Goal: Task Accomplishment & Management: Manage account settings

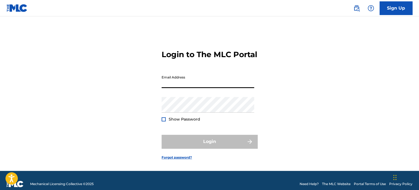
type input "[PERSON_NAME][EMAIL_ADDRESS][DOMAIN_NAME]"
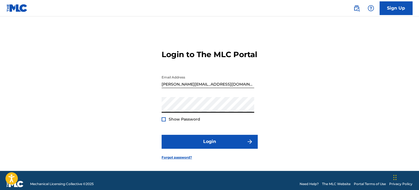
click at [162, 135] on button "Login" at bounding box center [210, 142] width 96 height 14
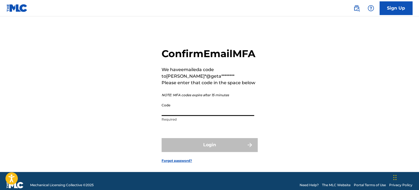
click at [188, 116] on input "Code" at bounding box center [208, 109] width 93 height 16
paste input "543934"
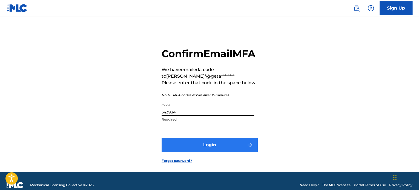
type input "543934"
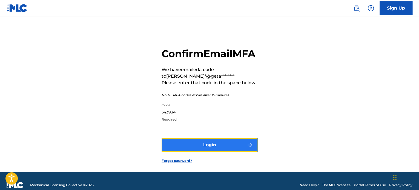
click at [218, 152] on button "Login" at bounding box center [210, 145] width 96 height 14
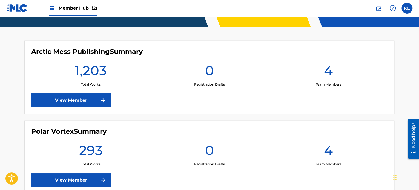
scroll to position [124, 0]
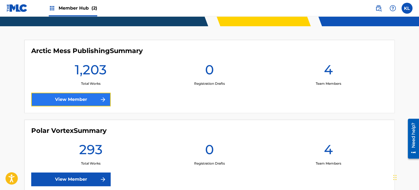
click at [76, 98] on link "View Member" at bounding box center [70, 100] width 79 height 14
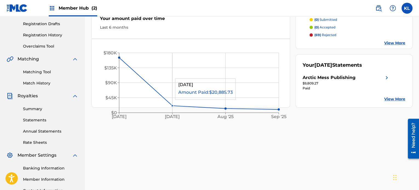
scroll to position [138, 0]
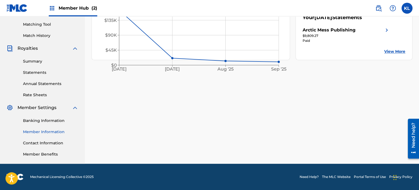
click at [45, 133] on link "Member Information" at bounding box center [50, 132] width 55 height 6
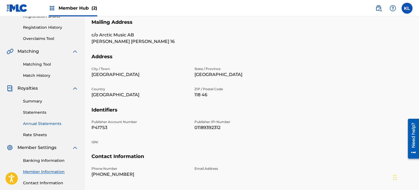
scroll to position [121, 0]
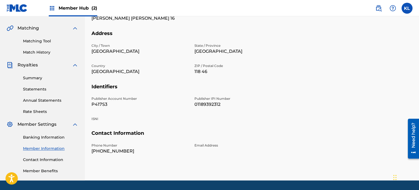
click at [102, 105] on p "P417S3" at bounding box center [140, 104] width 96 height 7
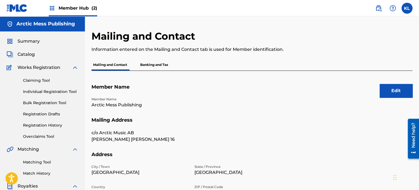
scroll to position [0, 0]
click at [51, 101] on link "Bulk Registration Tool" at bounding box center [50, 103] width 55 height 6
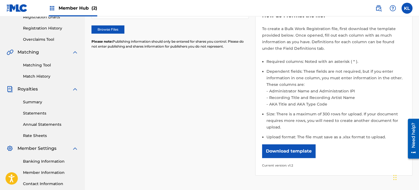
scroll to position [98, 0]
click at [304, 153] on button "Download template" at bounding box center [288, 151] width 53 height 14
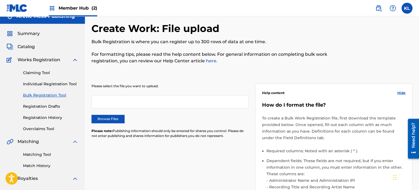
scroll to position [8, 0]
click at [30, 47] on span "Catalog" at bounding box center [26, 47] width 17 height 7
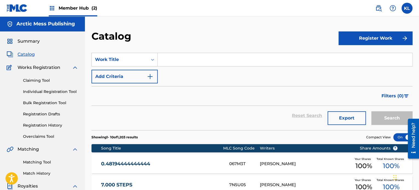
scroll to position [64, 0]
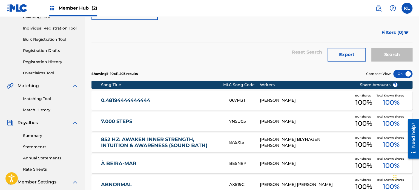
click at [132, 121] on link "7.000 STEPS" at bounding box center [161, 122] width 121 height 6
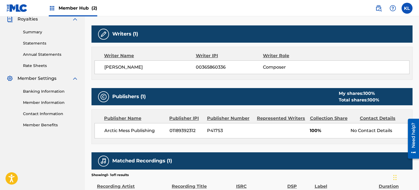
scroll to position [197, 0]
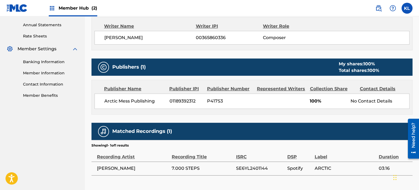
click at [214, 102] on span "P417S3" at bounding box center [230, 101] width 46 height 7
copy span "P417S3"
drag, startPoint x: 156, startPoint y: 101, endPoint x: 102, endPoint y: 98, distance: 54.6
click at [102, 98] on div "Arctic Mess Publishing 01189392312 P417S3 100% No Contact Details" at bounding box center [252, 101] width 315 height 15
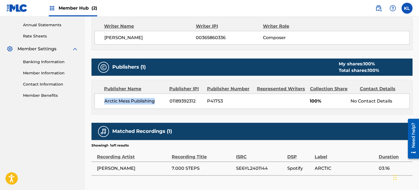
copy span "Arctic Mess Publishing"
click at [183, 101] on span "01189392312" at bounding box center [186, 101] width 33 height 7
copy span "01189392312"
